Goal: Task Accomplishment & Management: Use online tool/utility

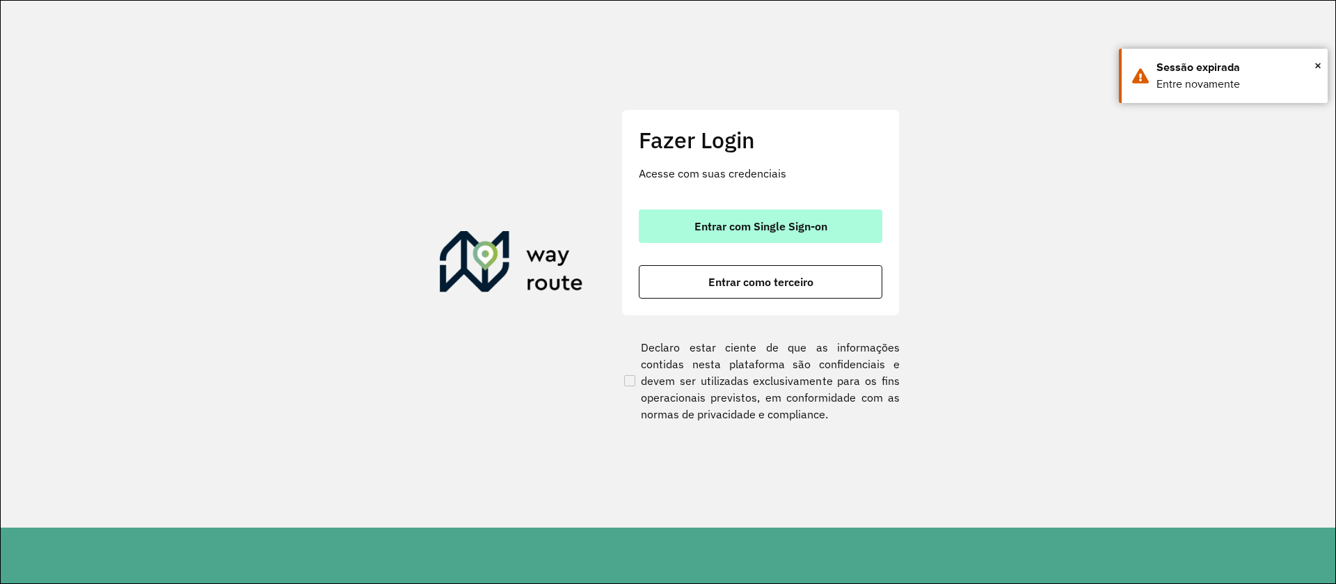
click at [847, 230] on button "Entrar com Single Sign-on" at bounding box center [761, 226] width 244 height 33
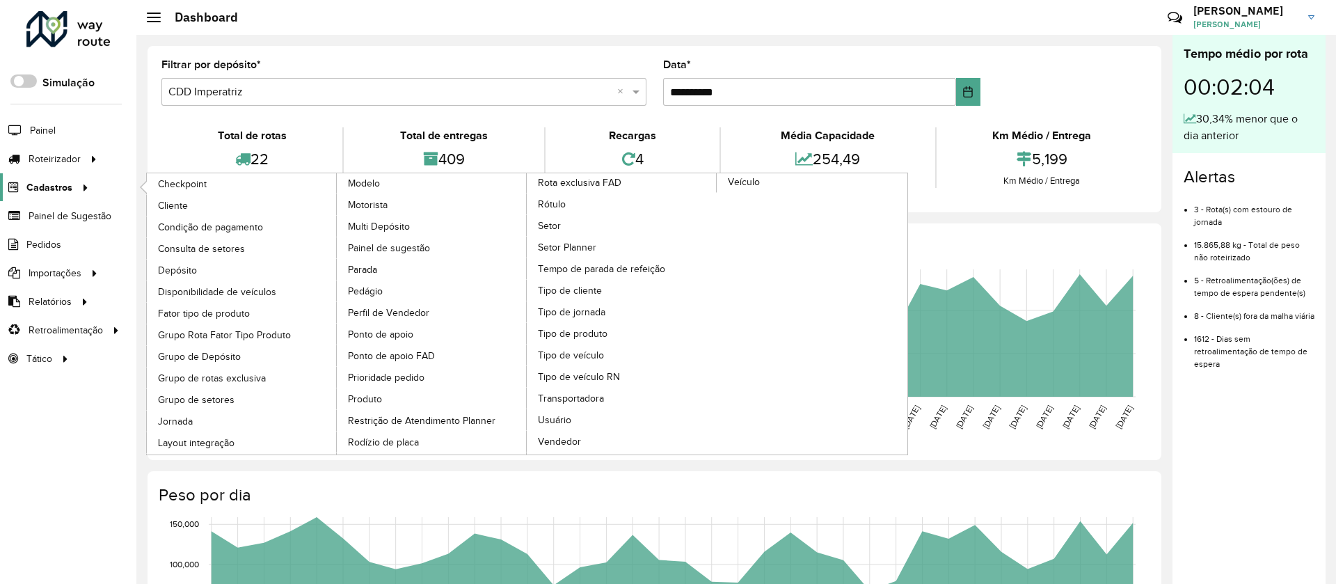
click at [64, 182] on span "Cadastros" at bounding box center [49, 187] width 46 height 15
click at [217, 244] on span "Consulta de setores" at bounding box center [203, 249] width 90 height 15
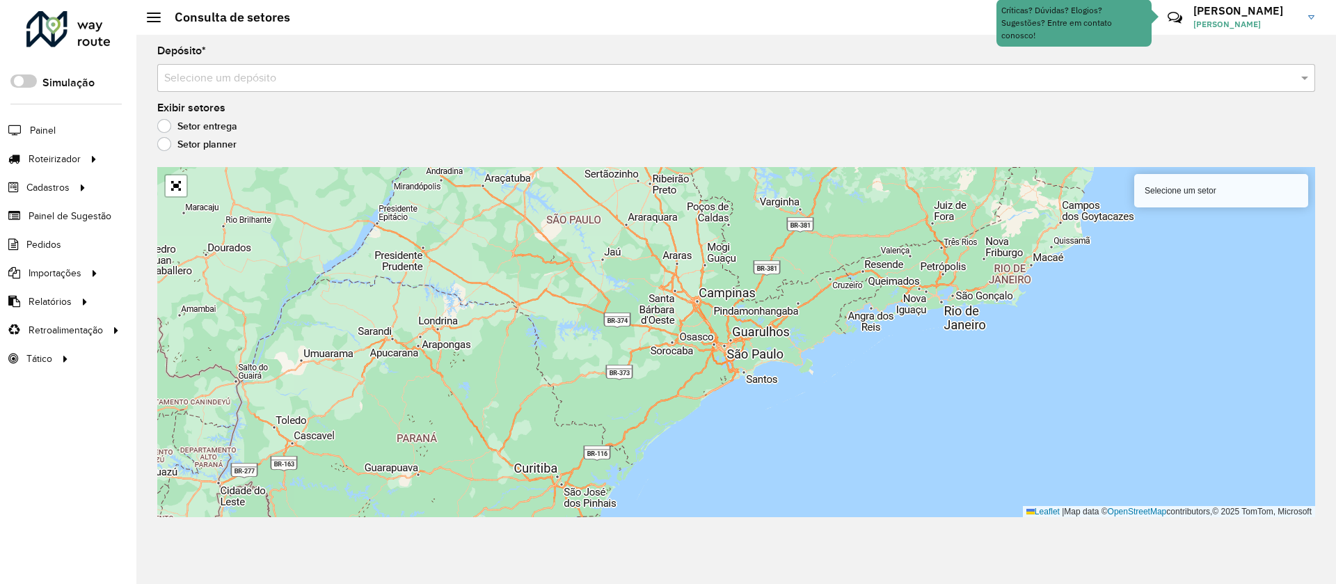
click at [550, 84] on input "text" at bounding box center [722, 78] width 1116 height 17
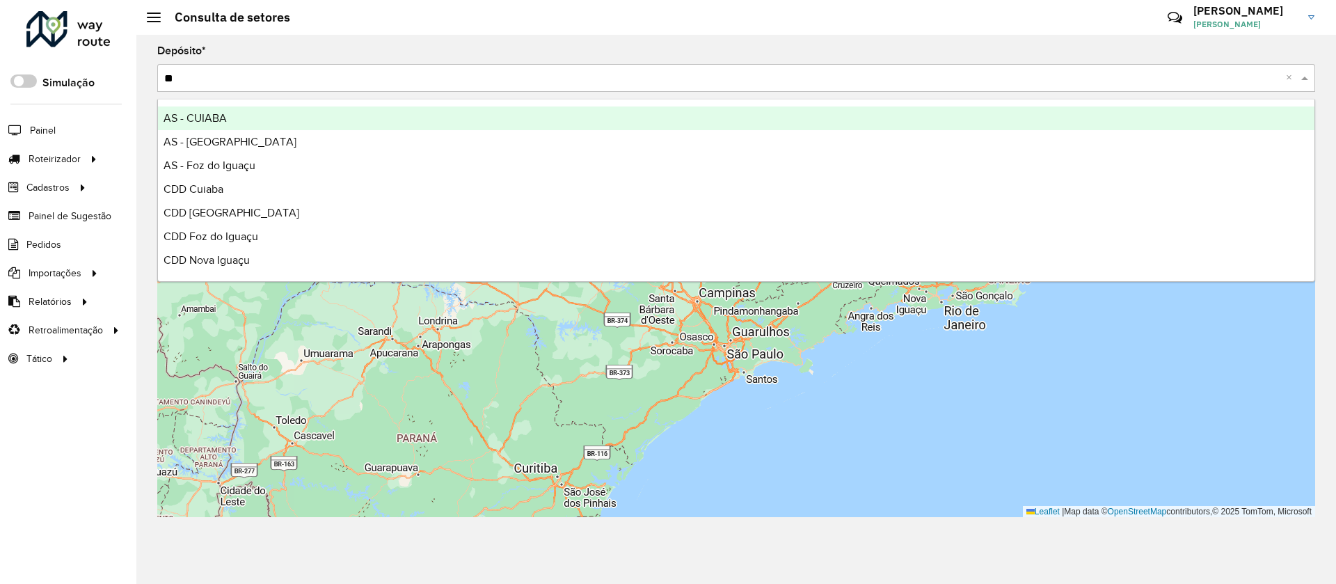
type input "***"
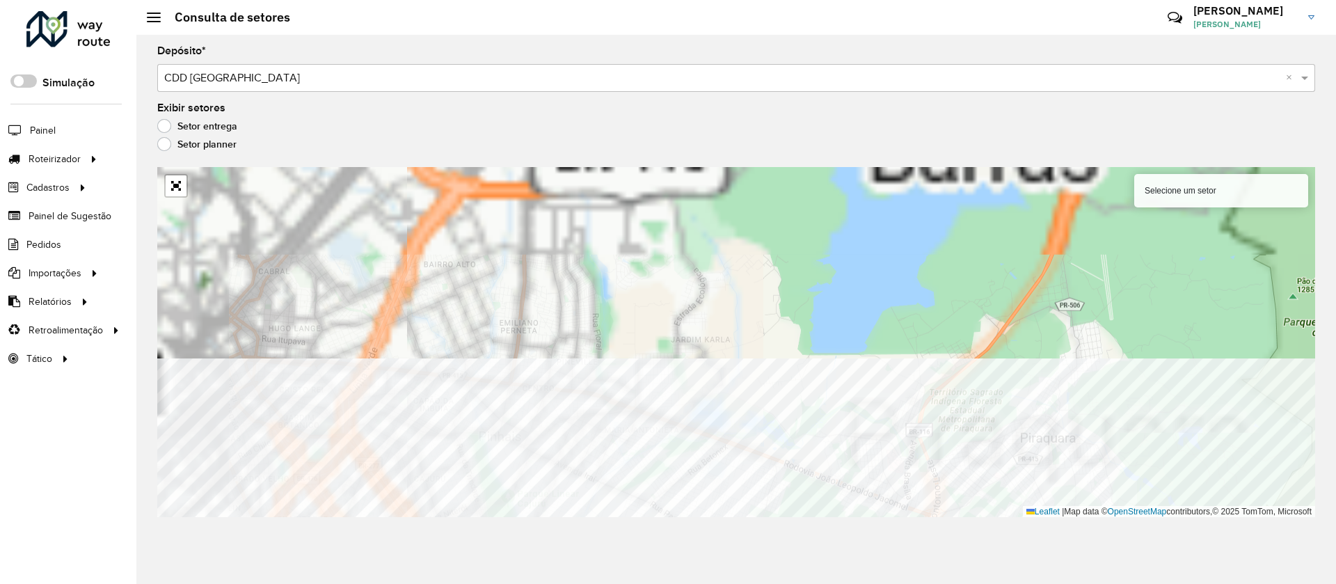
click at [729, 583] on html "Aguarde... Pop-up bloqueado! Seu navegador bloqueou automáticamente a abertura …" at bounding box center [668, 292] width 1336 height 584
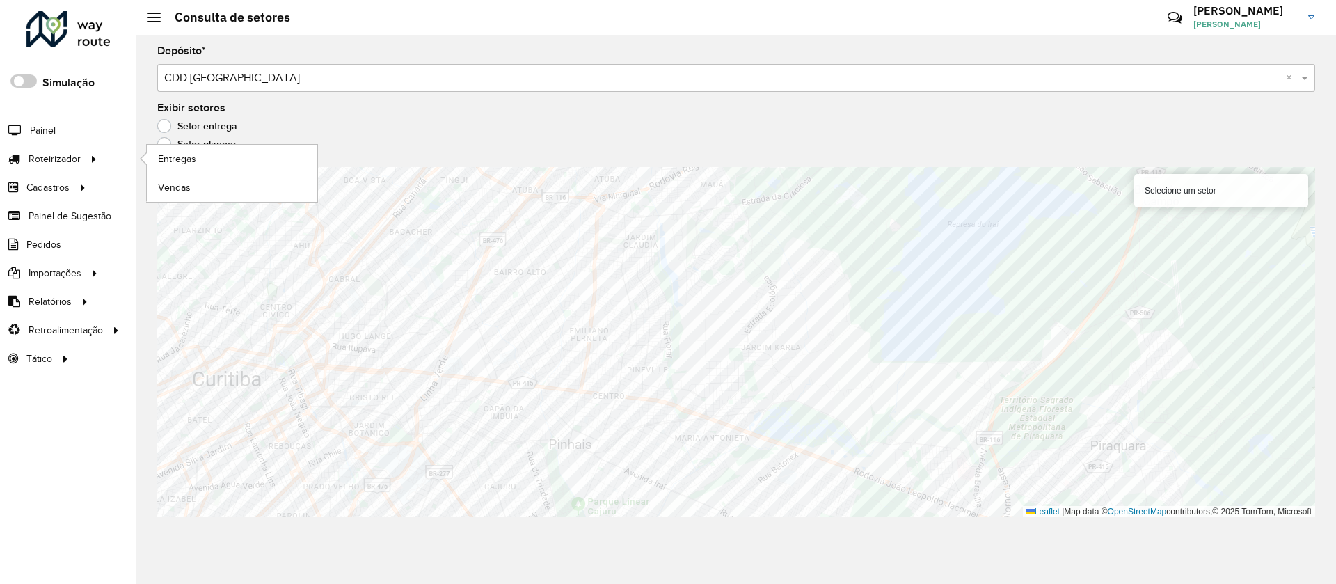
click at [109, 160] on li "Roteirizador Entregas Vendas" at bounding box center [68, 159] width 136 height 29
click at [210, 164] on link "Entregas" at bounding box center [232, 159] width 171 height 28
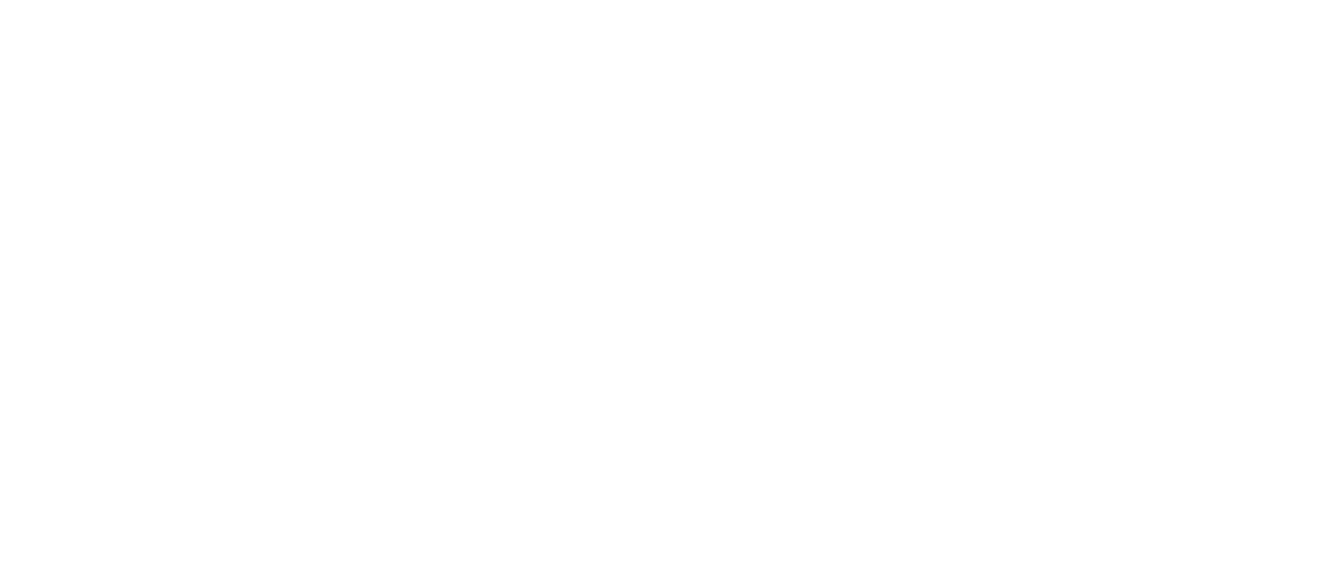
click at [618, 268] on body "Aguarde... Pop-up bloqueado! Seu navegador bloqueou automáticamente a abertura …" at bounding box center [668, 292] width 1336 height 584
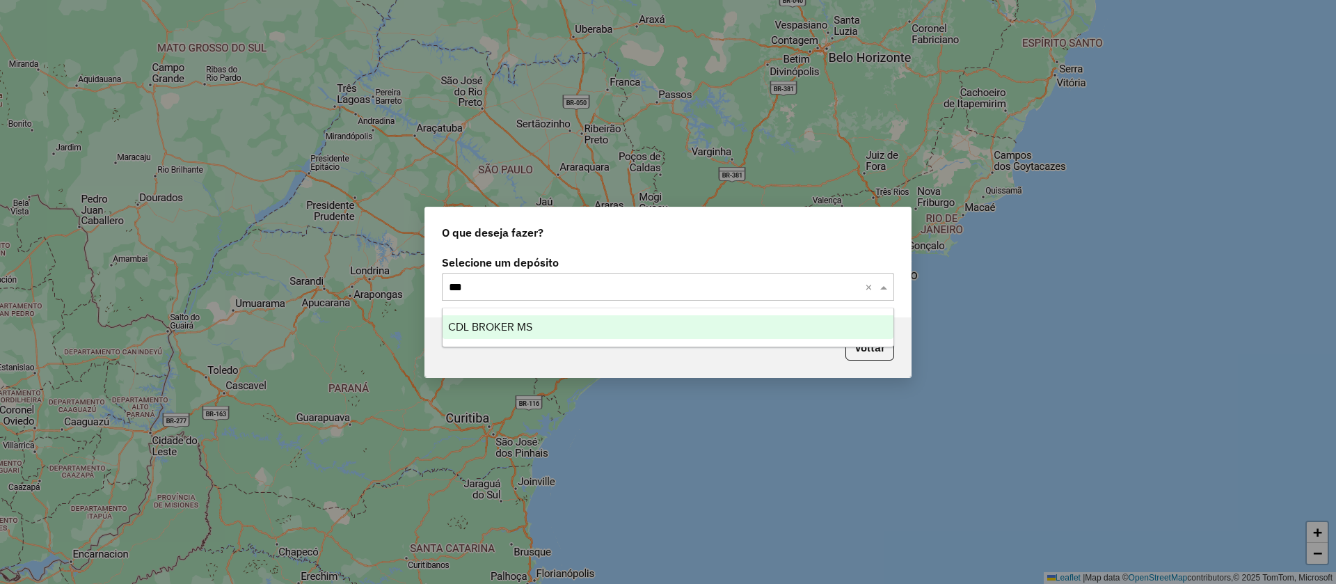
type input "****"
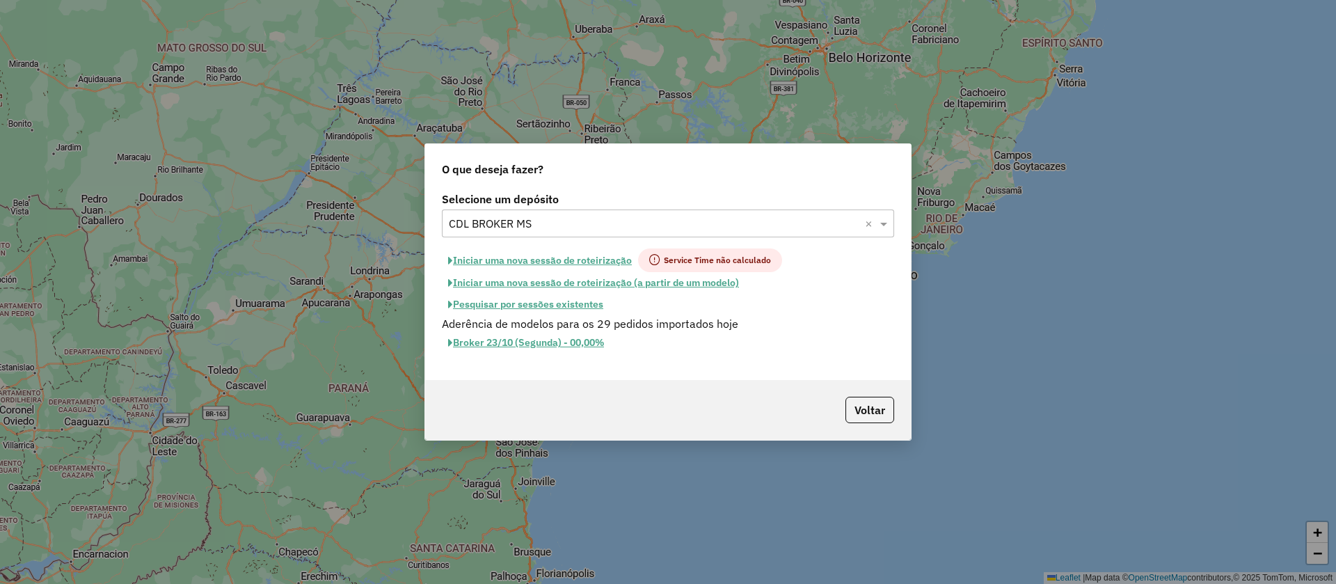
click at [623, 253] on button "Iniciar uma nova sessão de roteirização" at bounding box center [540, 260] width 196 height 24
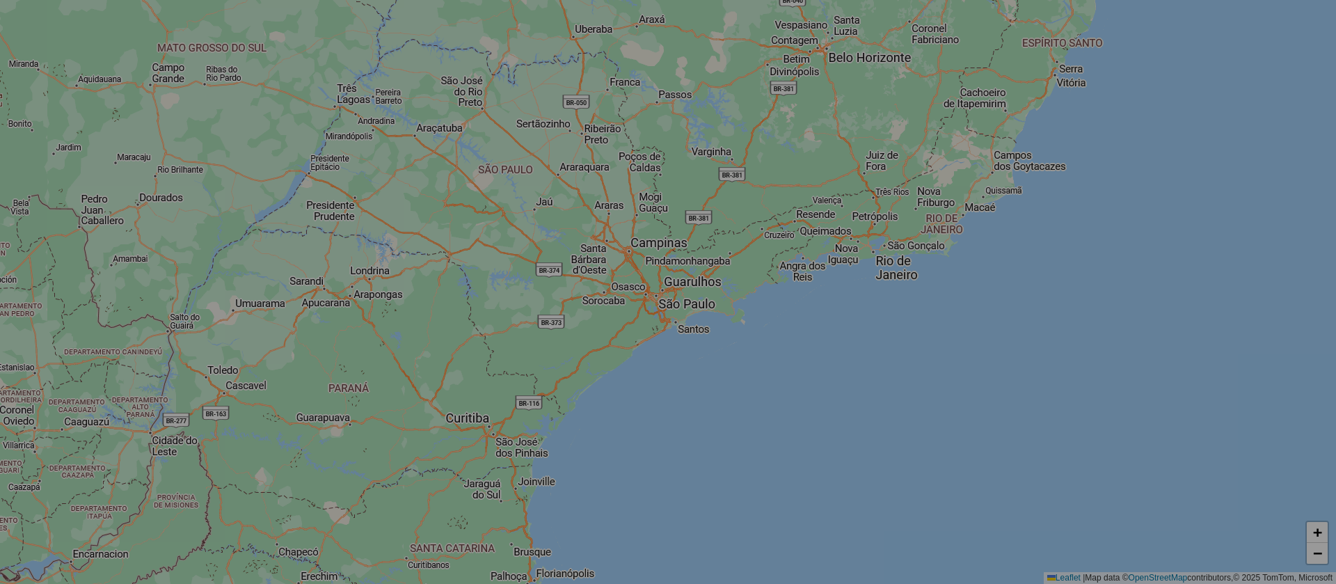
select select "*"
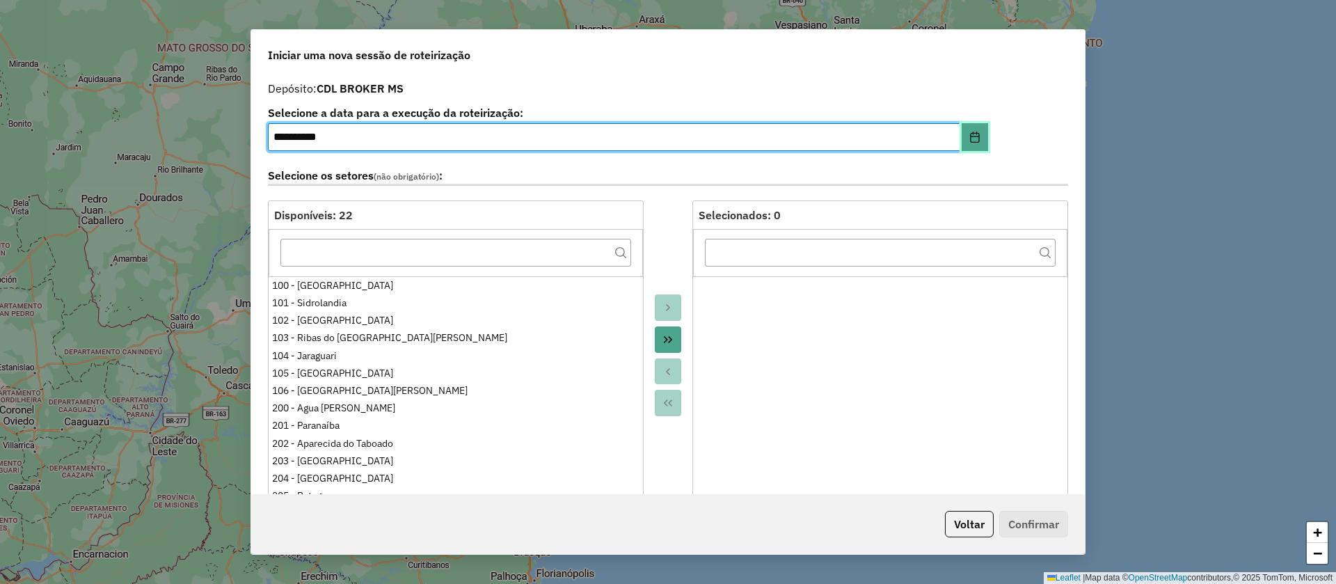
click at [984, 132] on button "Choose Date" at bounding box center [975, 137] width 26 height 28
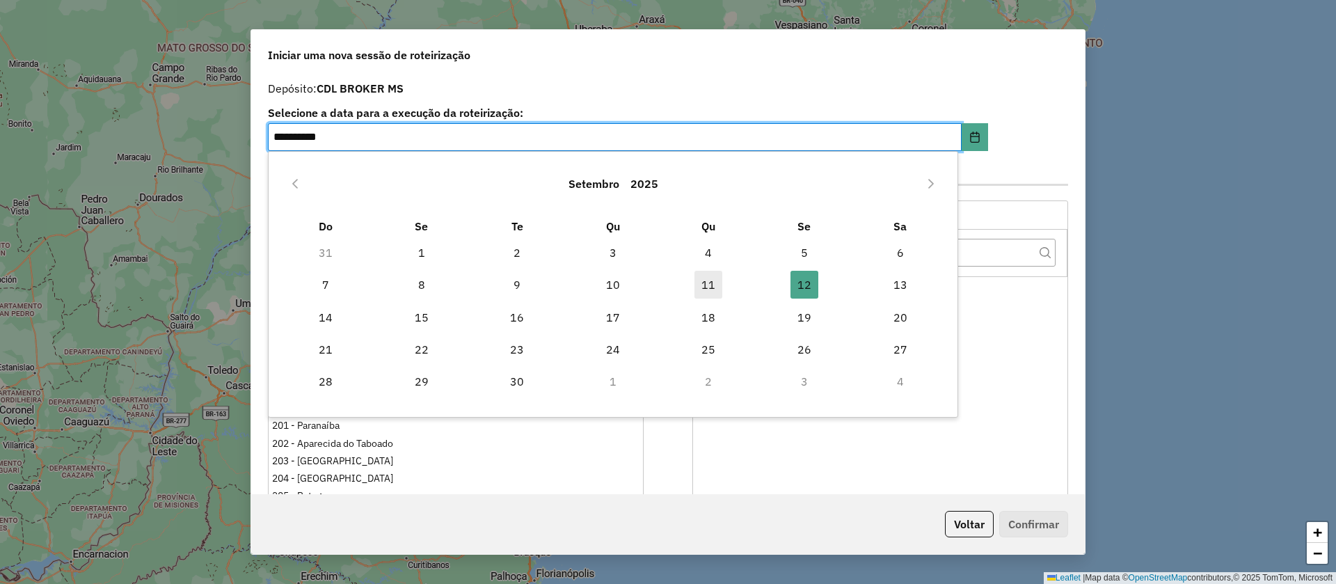
click at [707, 292] on span "11" at bounding box center [709, 285] width 28 height 28
type input "**********"
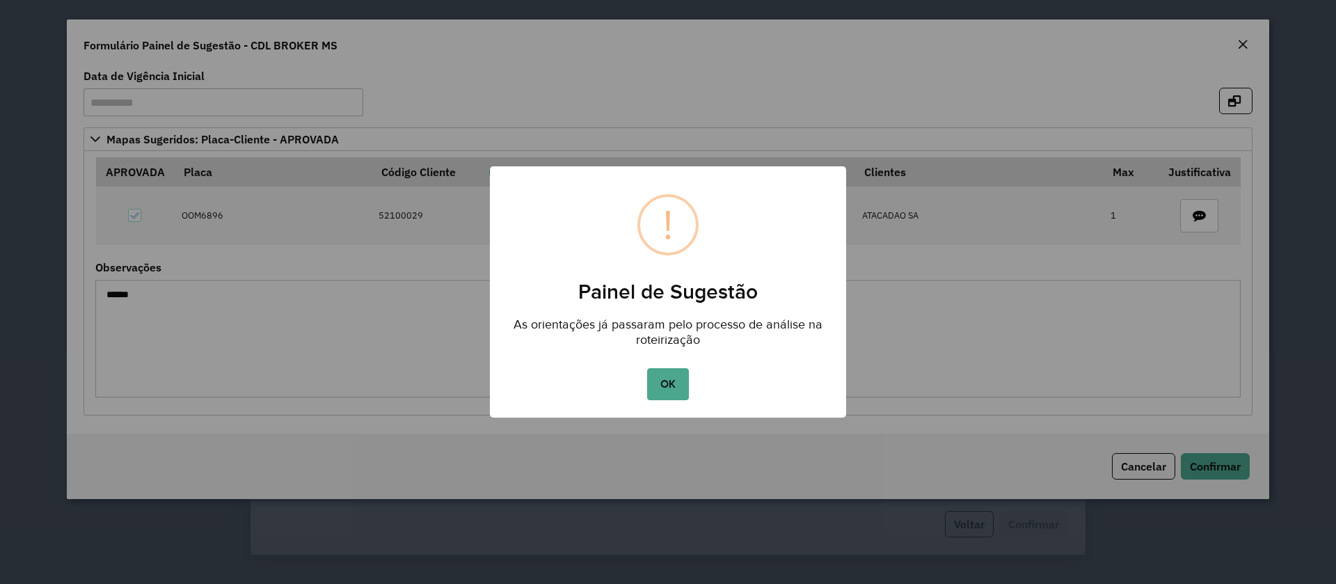
click at [669, 384] on button "OK" at bounding box center [667, 384] width 41 height 32
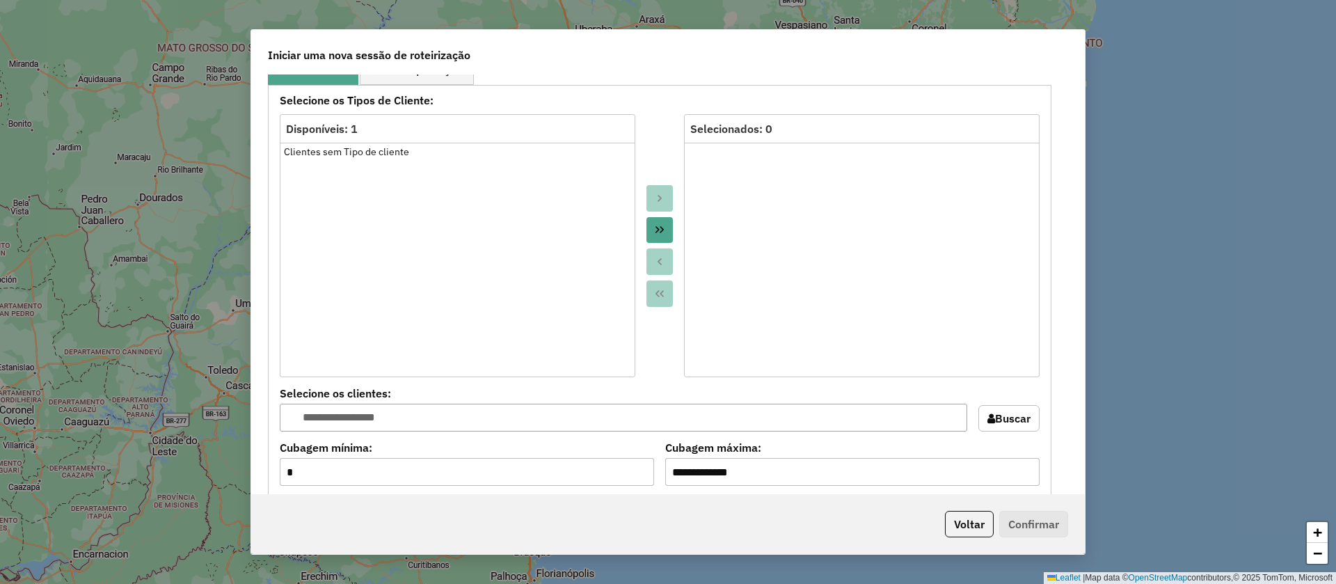
scroll to position [1253, 0]
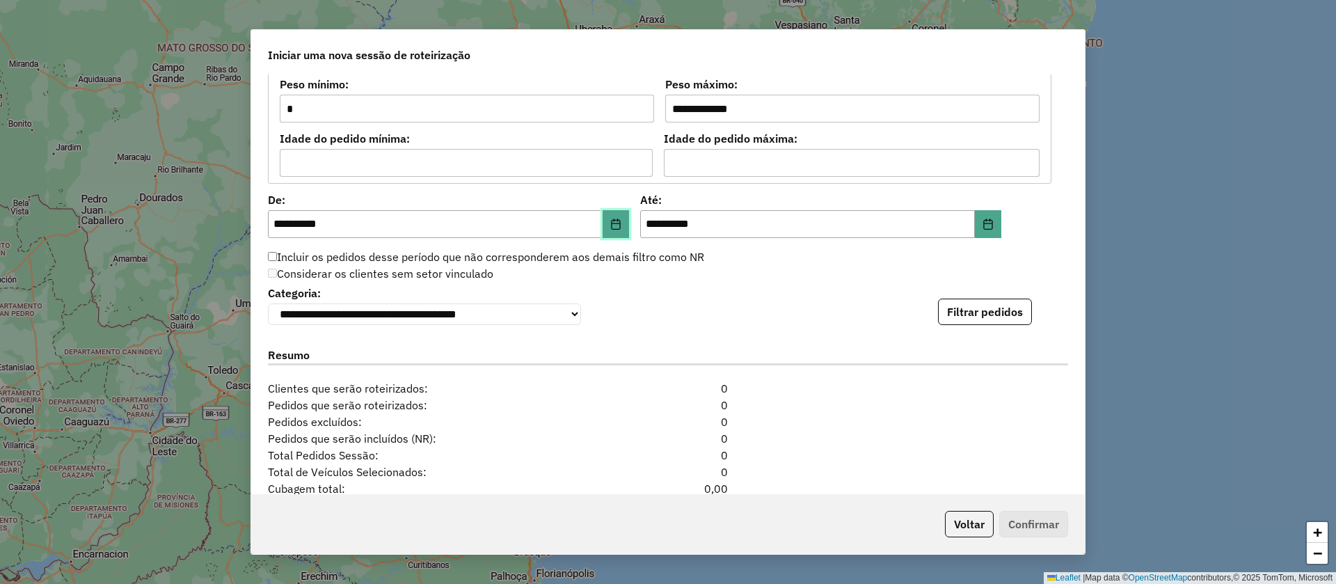
click at [608, 221] on button "Choose Date" at bounding box center [616, 224] width 26 height 28
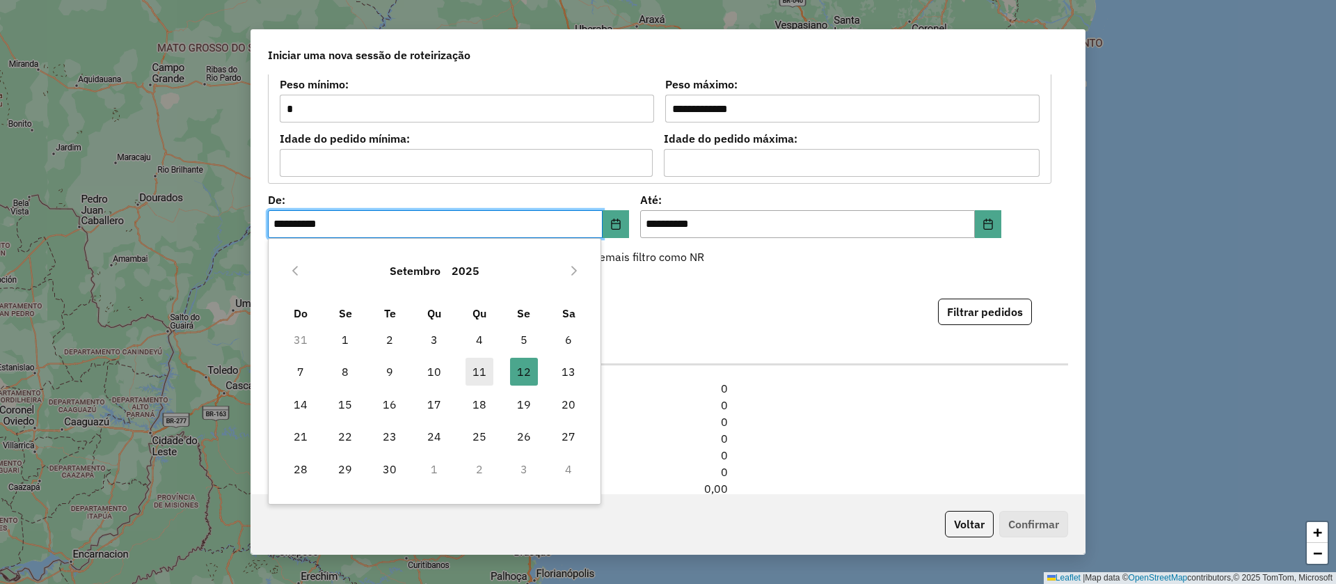
click at [482, 372] on span "11" at bounding box center [480, 372] width 28 height 28
type input "**********"
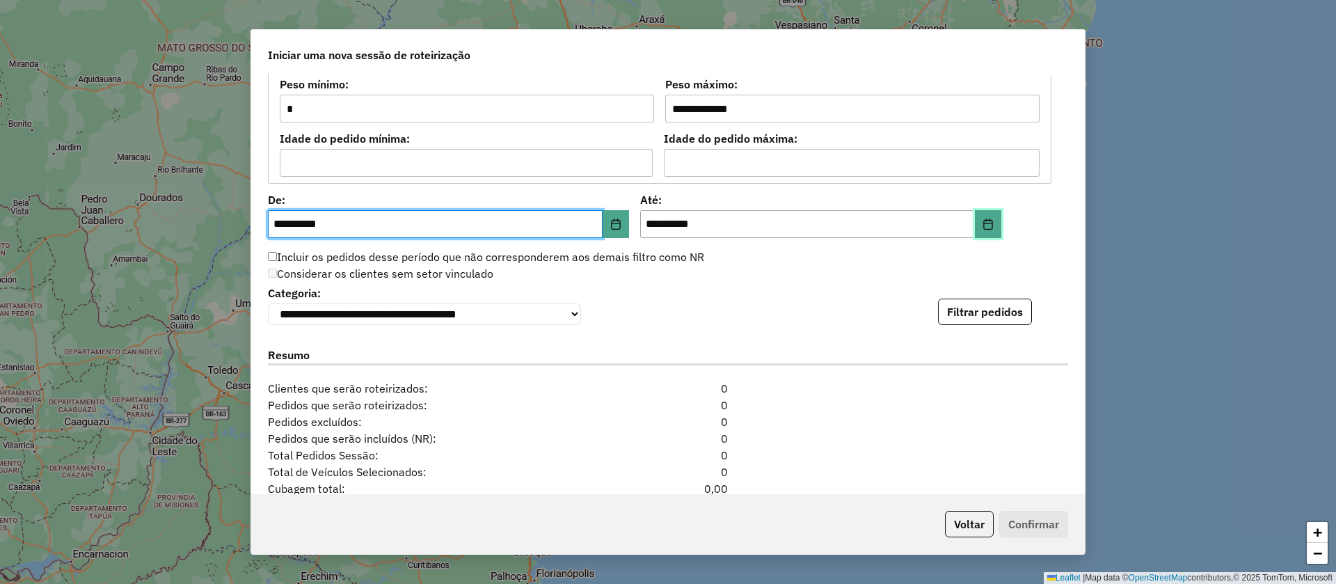
click at [977, 223] on button "Choose Date" at bounding box center [988, 224] width 26 height 28
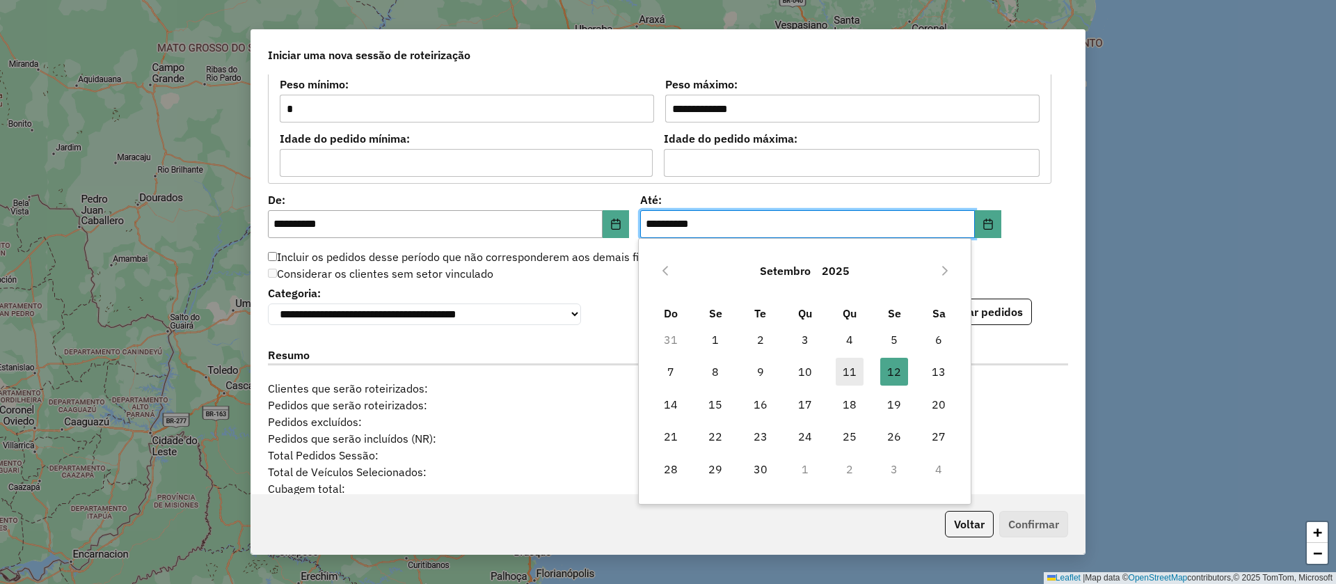
click at [852, 379] on span "11" at bounding box center [850, 372] width 28 height 28
type input "**********"
click at [982, 320] on button "Filtrar pedidos" at bounding box center [985, 312] width 94 height 26
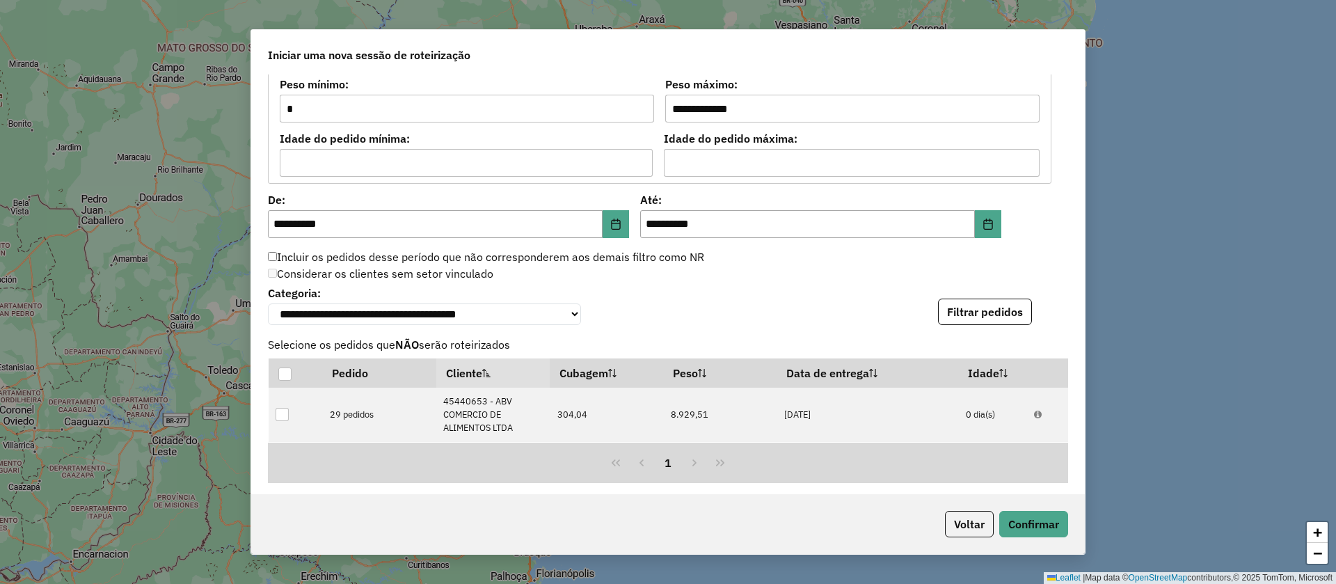
scroll to position [1551, 0]
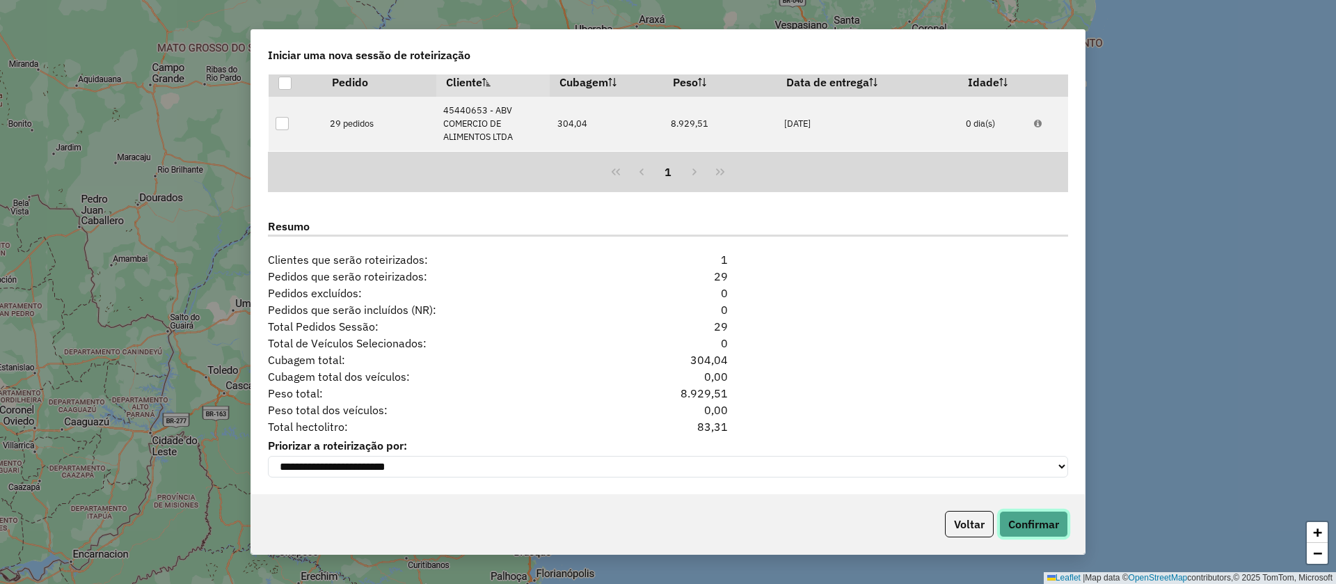
click at [1045, 520] on button "Confirmar" at bounding box center [1034, 524] width 69 height 26
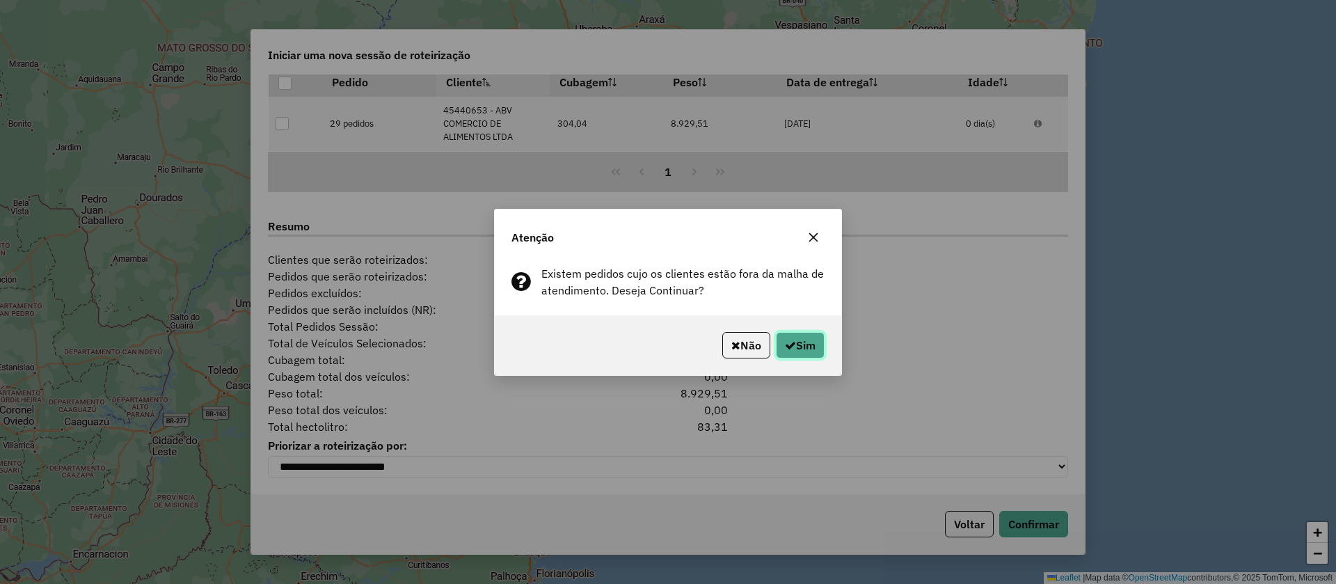
click at [803, 346] on button "Sim" at bounding box center [800, 345] width 49 height 26
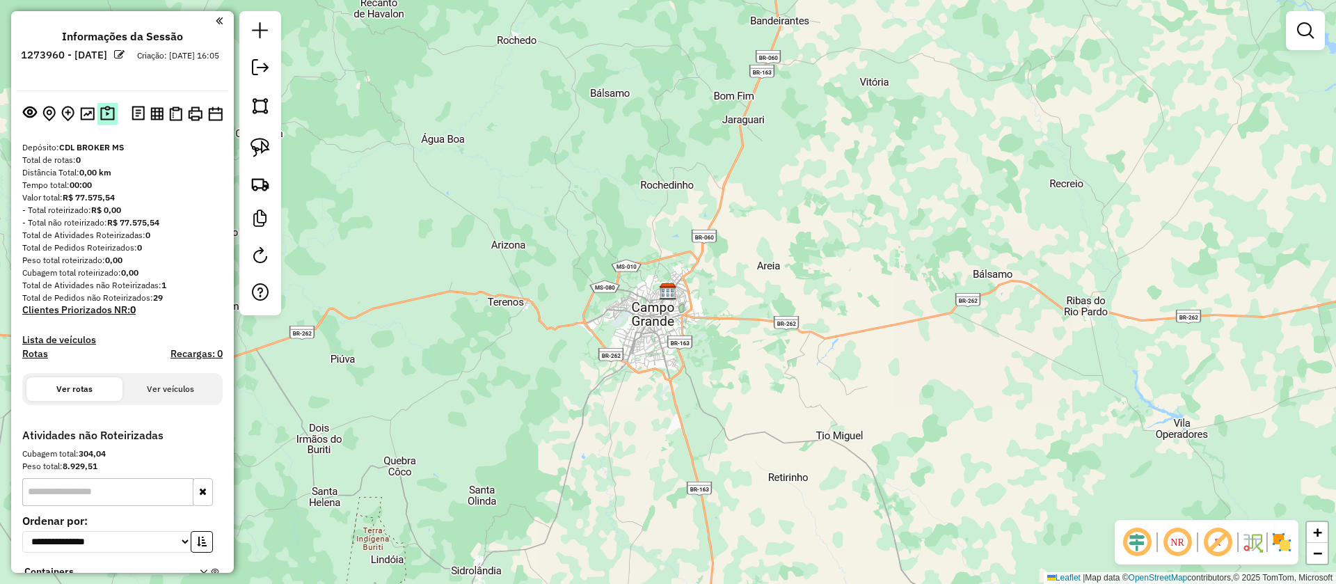
click at [109, 110] on img at bounding box center [107, 114] width 15 height 16
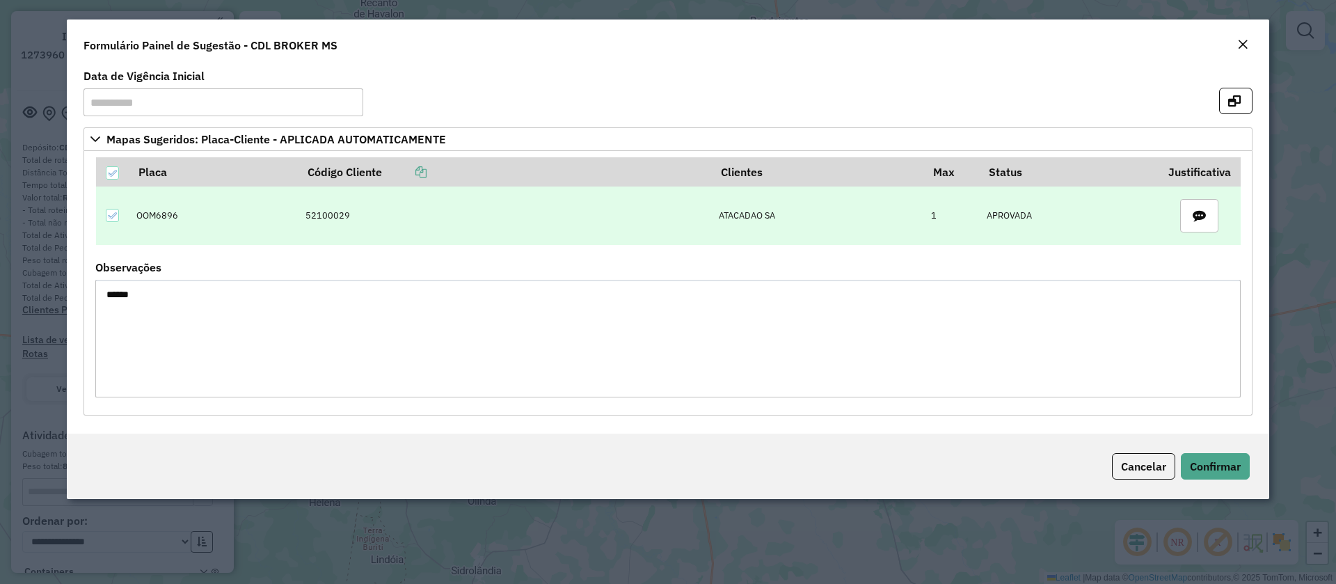
click at [157, 214] on td "OOM6896" at bounding box center [213, 216] width 169 height 58
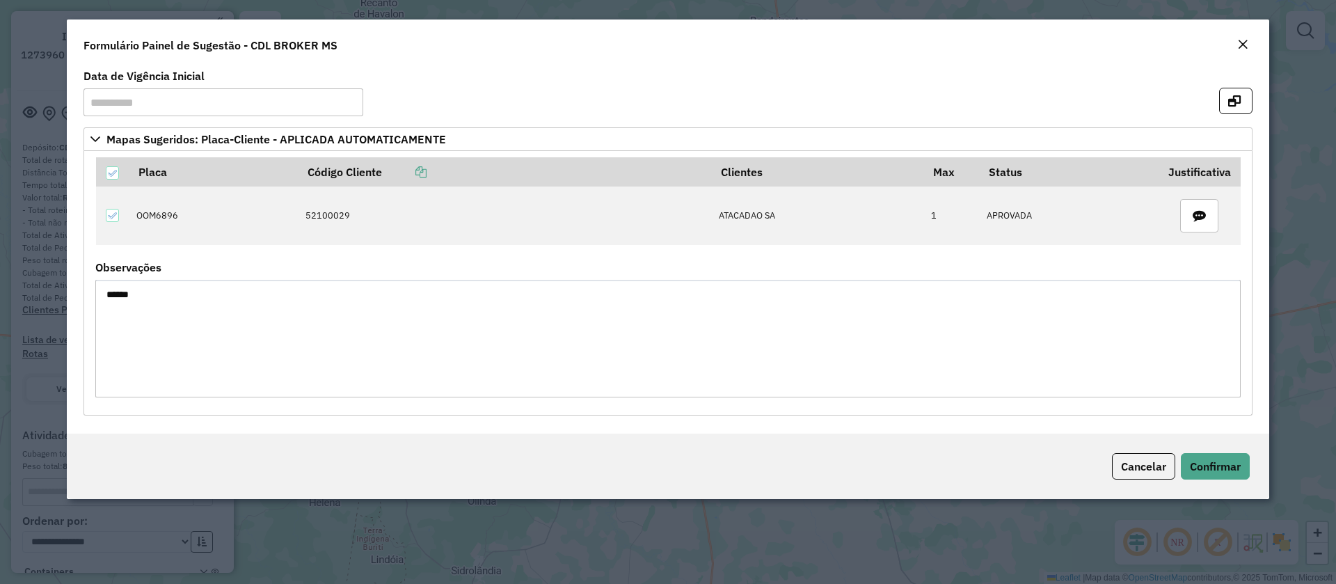
copy td "OOM6896"
click at [1238, 46] on em "Close" at bounding box center [1243, 44] width 11 height 11
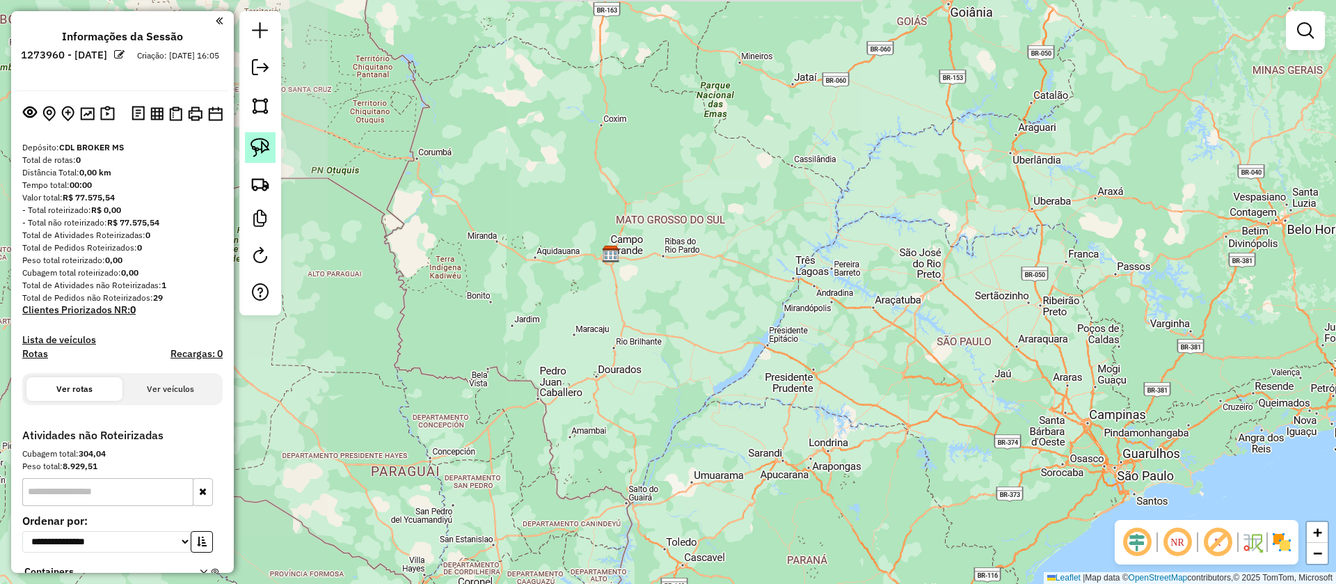
click at [260, 140] on img at bounding box center [260, 147] width 19 height 19
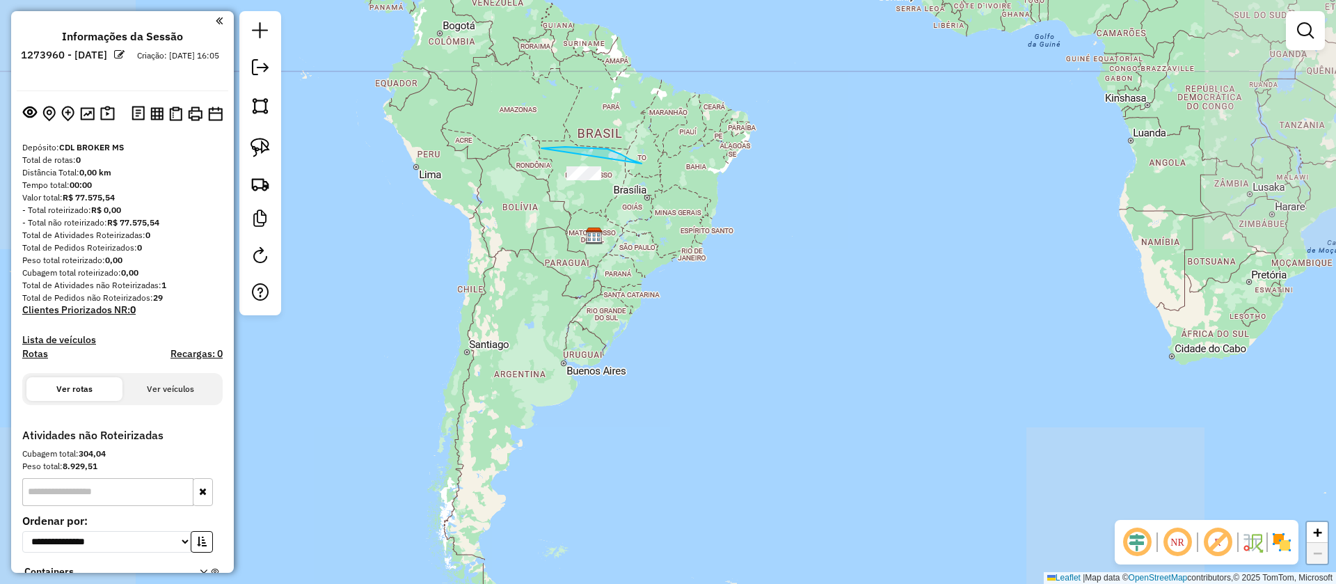
drag, startPoint x: 629, startPoint y: 159, endPoint x: 549, endPoint y: 232, distance: 108.4
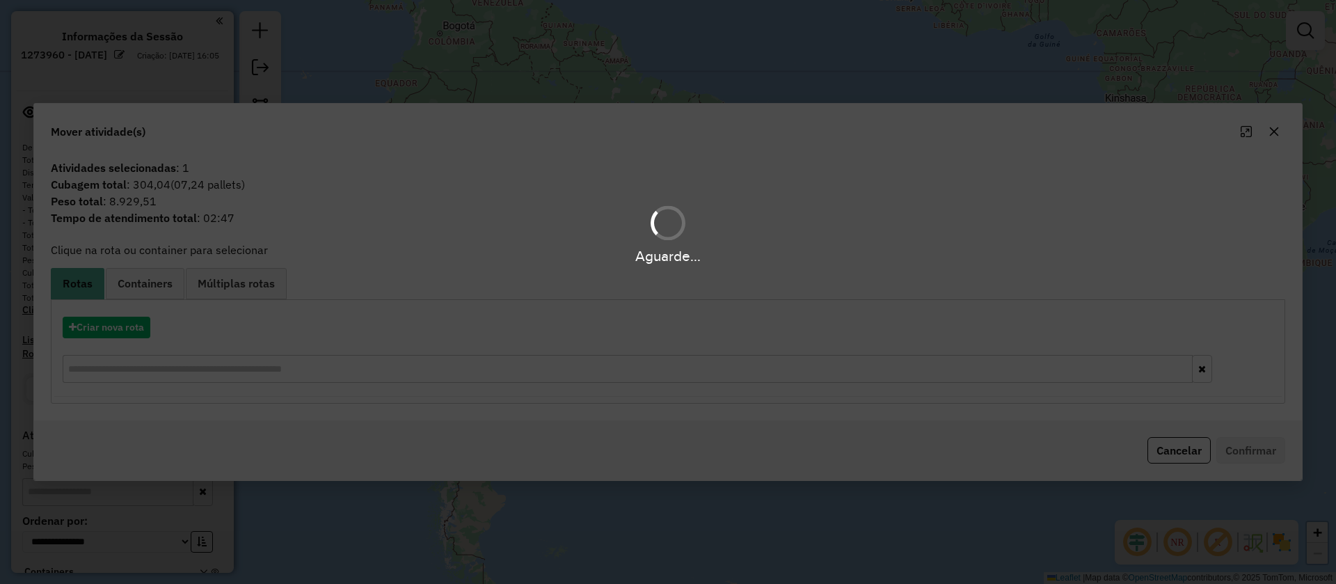
click at [153, 326] on div "Aguarde..." at bounding box center [668, 292] width 1336 height 584
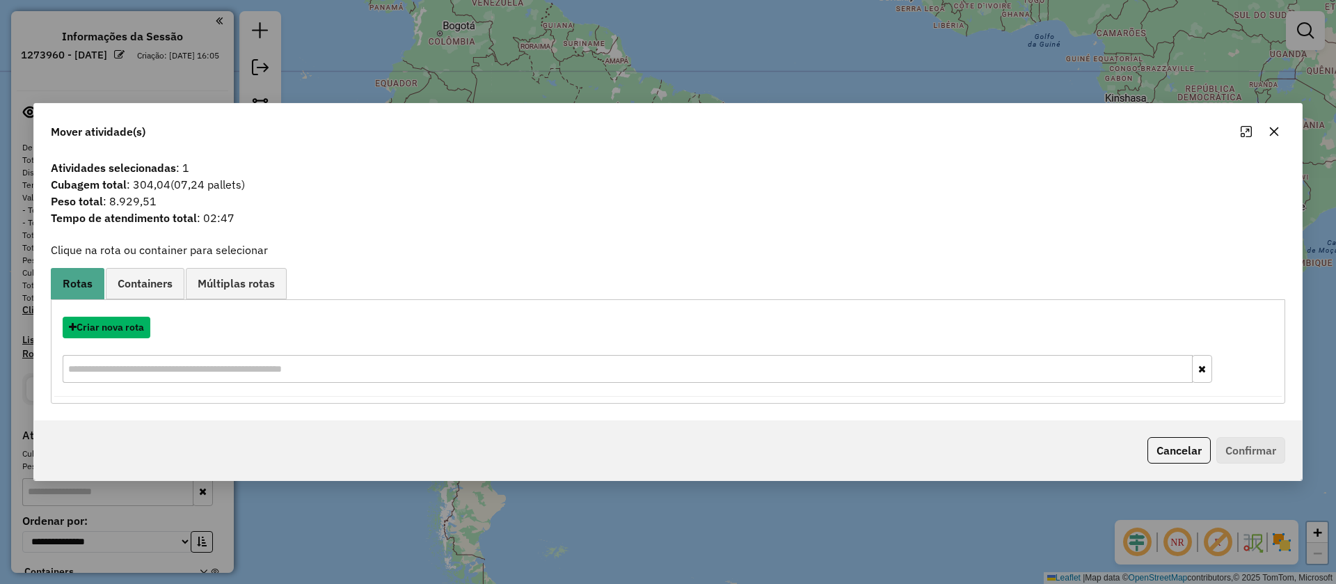
click at [141, 326] on button "Criar nova rota" at bounding box center [107, 328] width 88 height 22
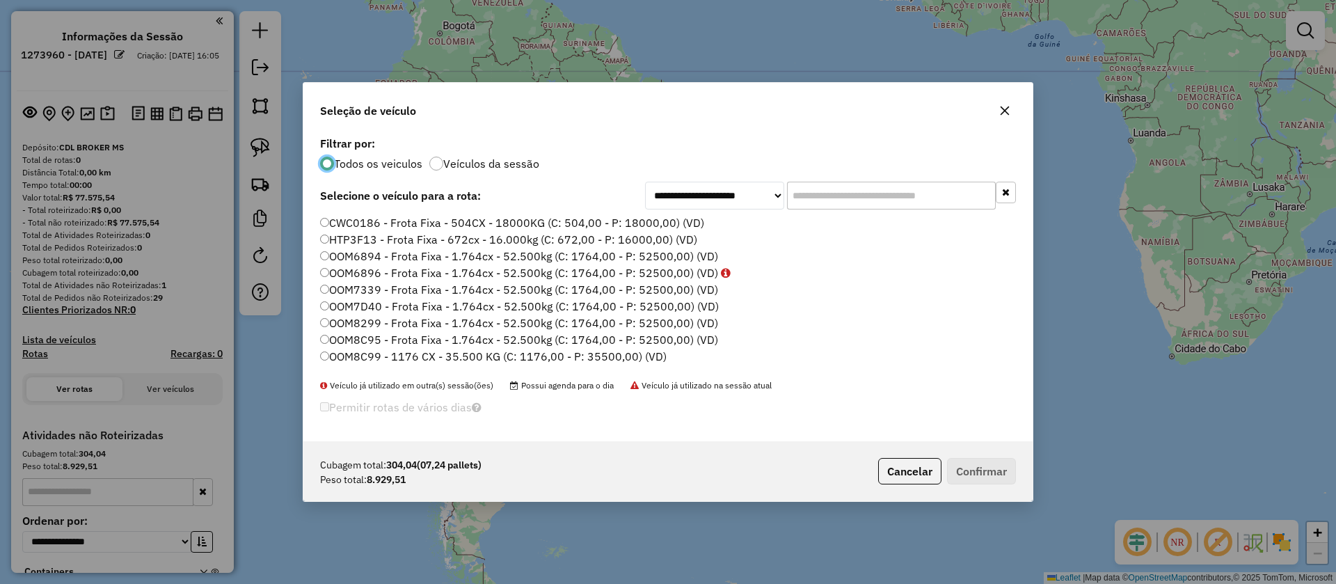
scroll to position [8, 4]
click at [853, 186] on input "text" at bounding box center [891, 196] width 209 height 28
paste input "*******"
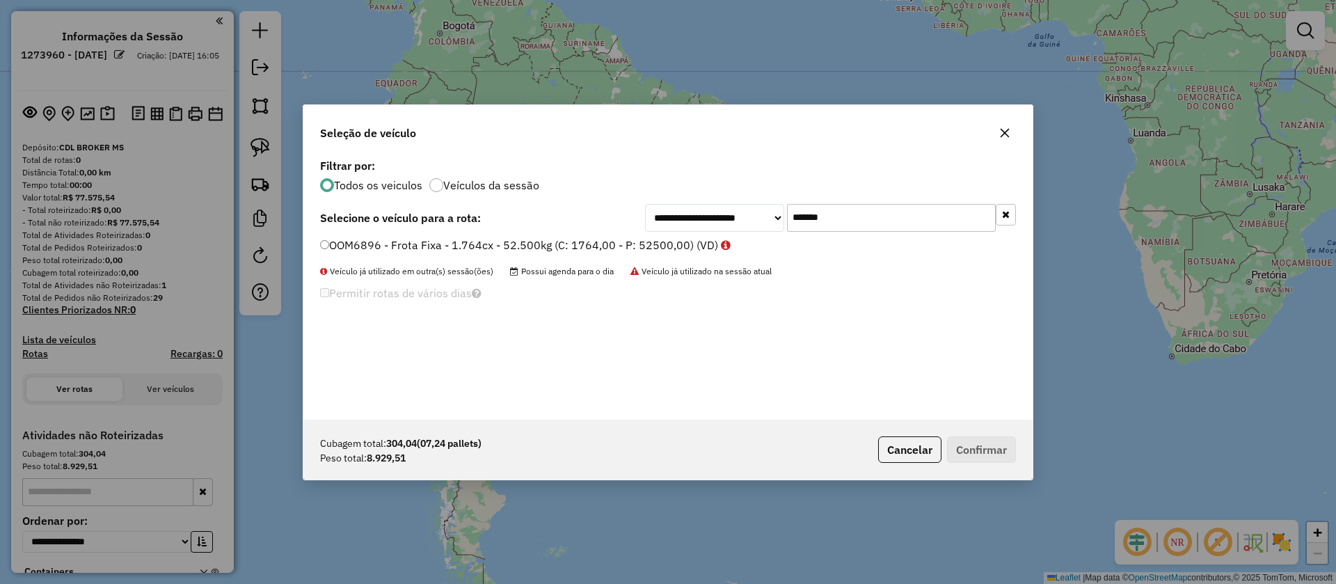
drag, startPoint x: 848, startPoint y: 220, endPoint x: 686, endPoint y: 216, distance: 161.5
click at [680, 217] on div "**********" at bounding box center [830, 218] width 371 height 28
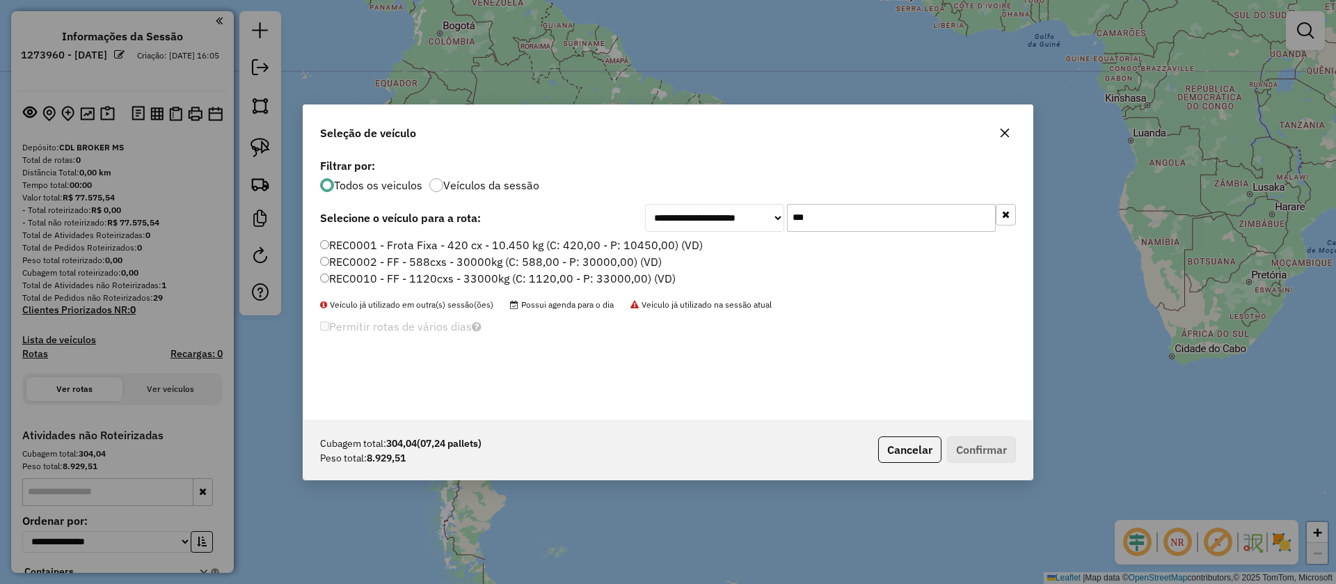
type input "***"
click at [551, 244] on label "REC0001 - Frota Fixa - 420 cx - 10.450 kg (C: 420,00 - P: 10450,00) (VD)" at bounding box center [511, 245] width 383 height 17
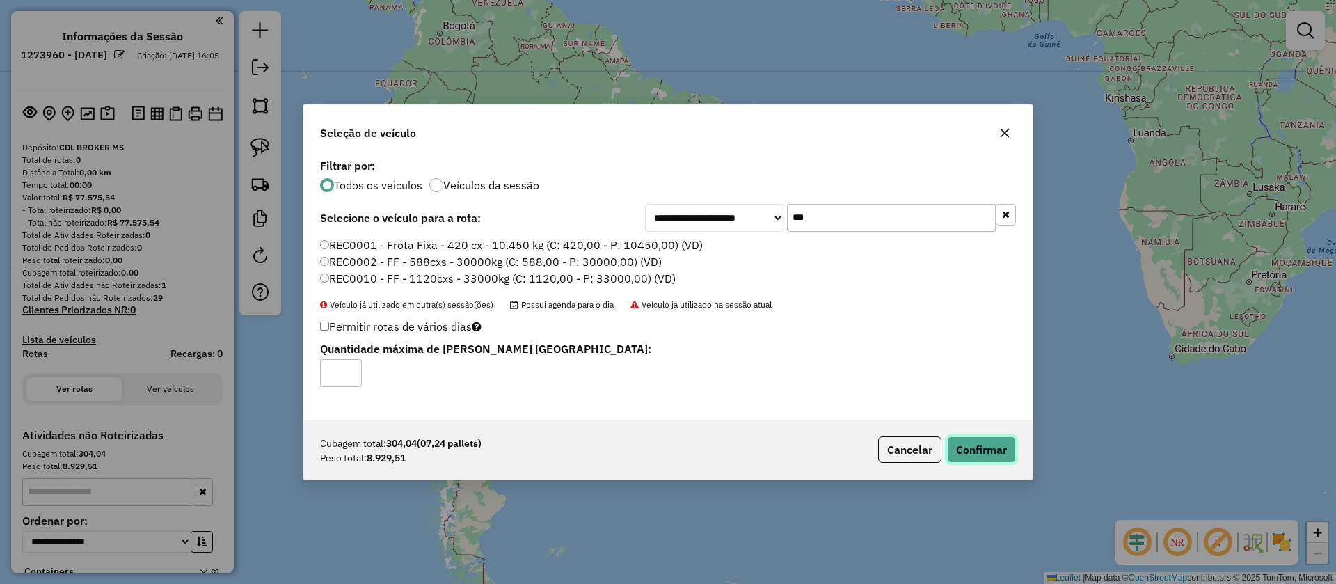
click at [992, 450] on button "Confirmar" at bounding box center [981, 449] width 69 height 26
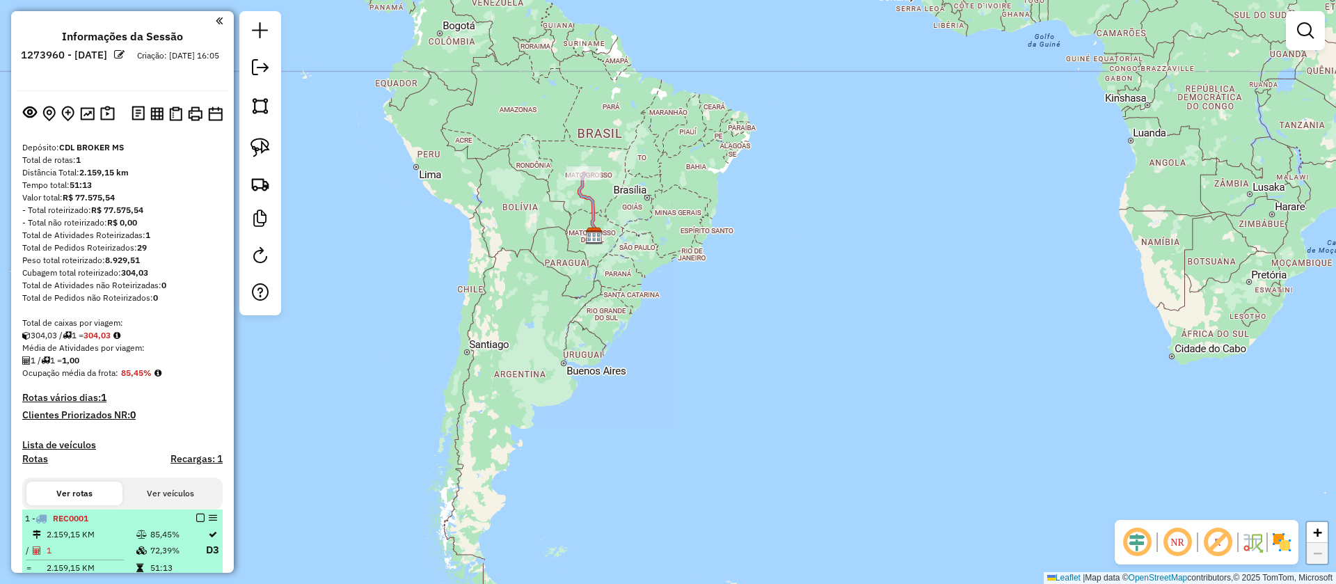
click at [196, 515] on em at bounding box center [200, 518] width 8 height 8
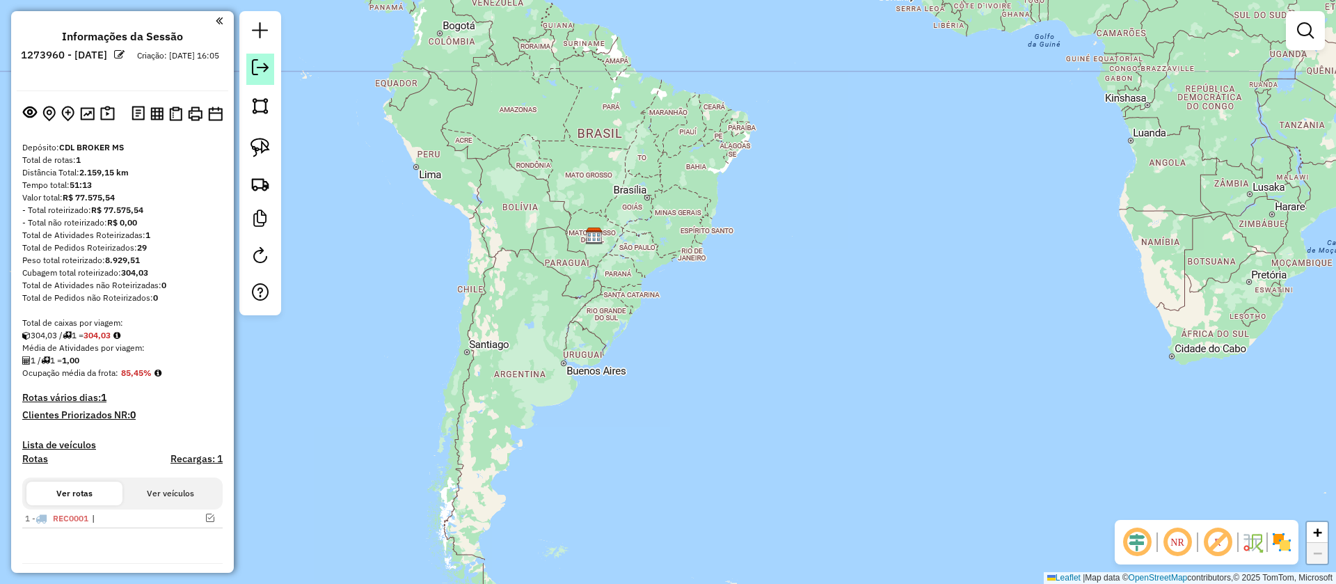
click at [252, 78] on link at bounding box center [260, 69] width 28 height 31
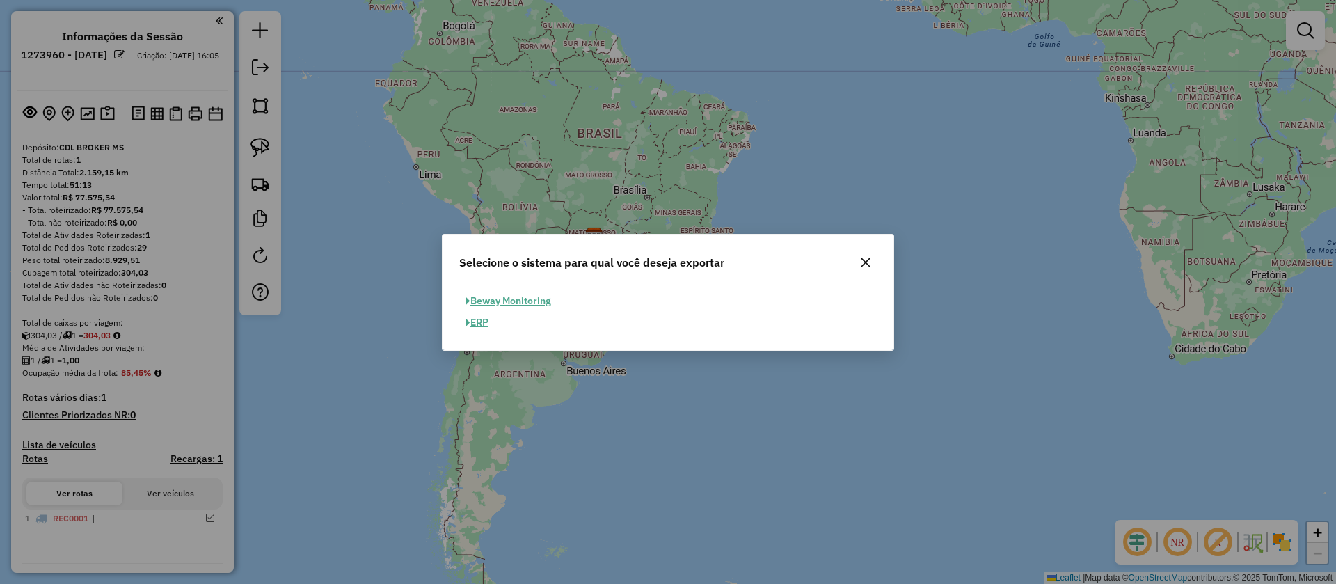
click at [477, 325] on button "ERP" at bounding box center [476, 323] width 35 height 22
select select "**"
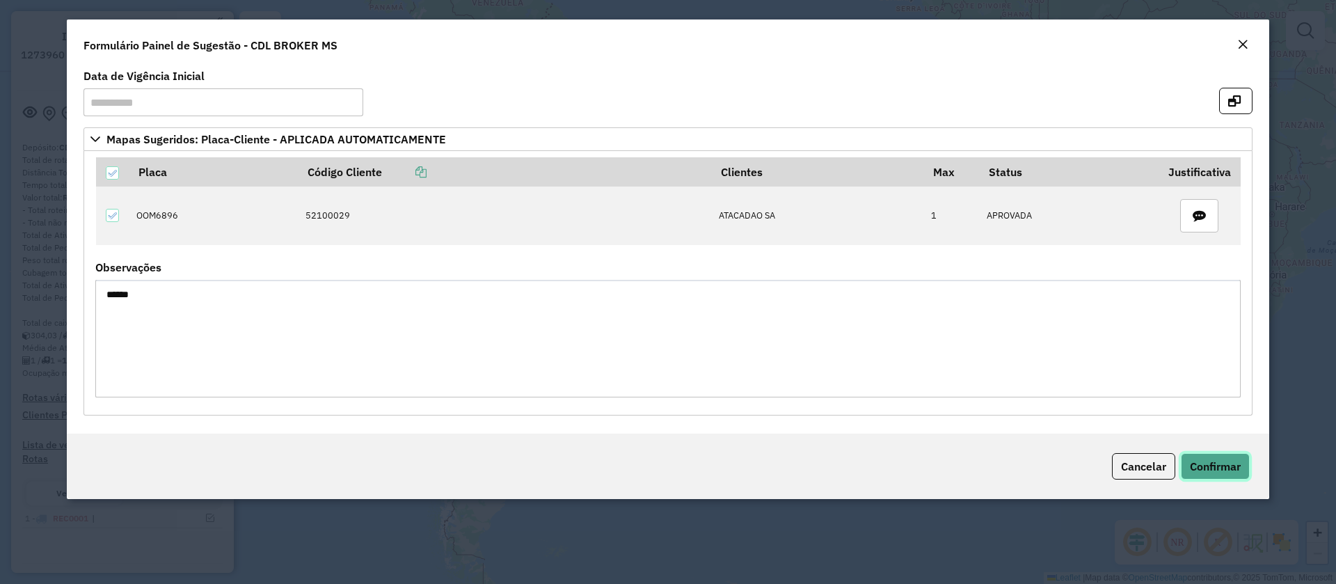
click at [1196, 469] on span "Confirmar" at bounding box center [1215, 466] width 51 height 14
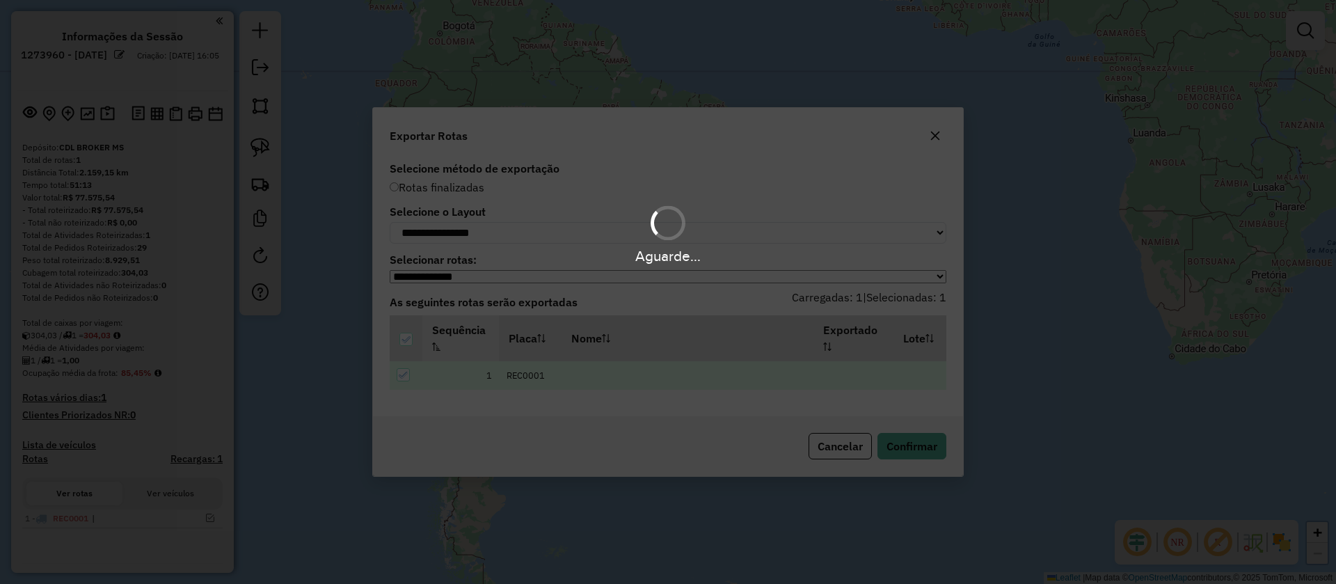
click at [901, 457] on div "Aguarde..." at bounding box center [668, 292] width 1336 height 584
click at [906, 455] on div "Aguarde..." at bounding box center [668, 292] width 1336 height 584
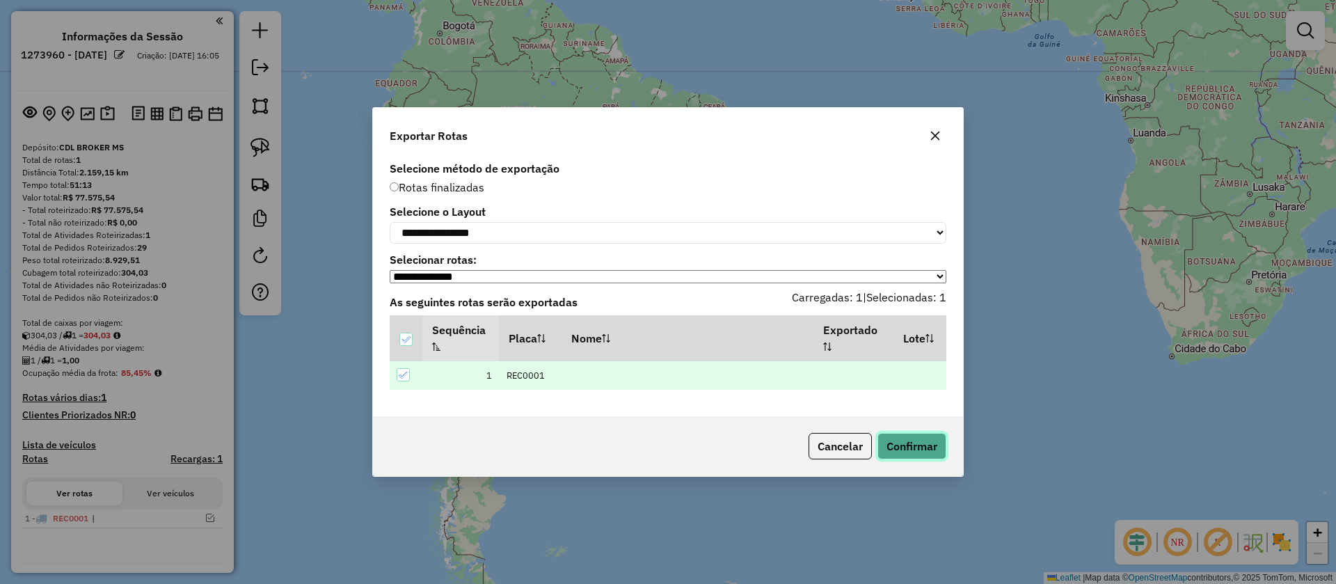
click at [908, 455] on button "Confirmar" at bounding box center [912, 446] width 69 height 26
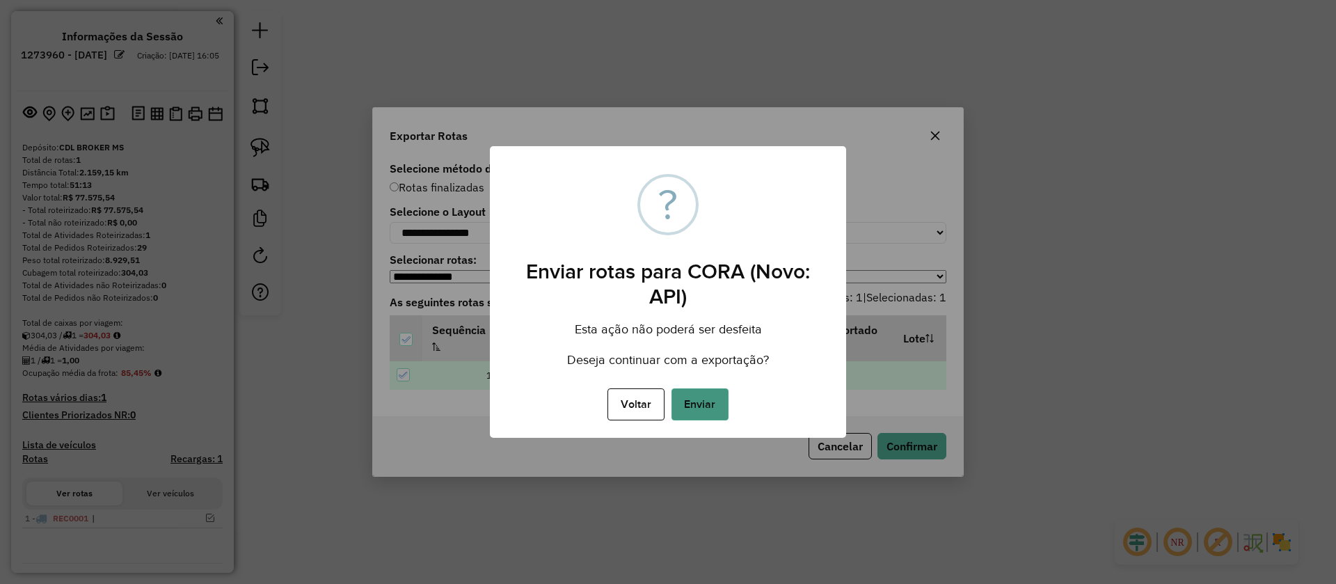
click at [698, 395] on button "Enviar" at bounding box center [700, 404] width 57 height 32
